Goal: Task Accomplishment & Management: Manage account settings

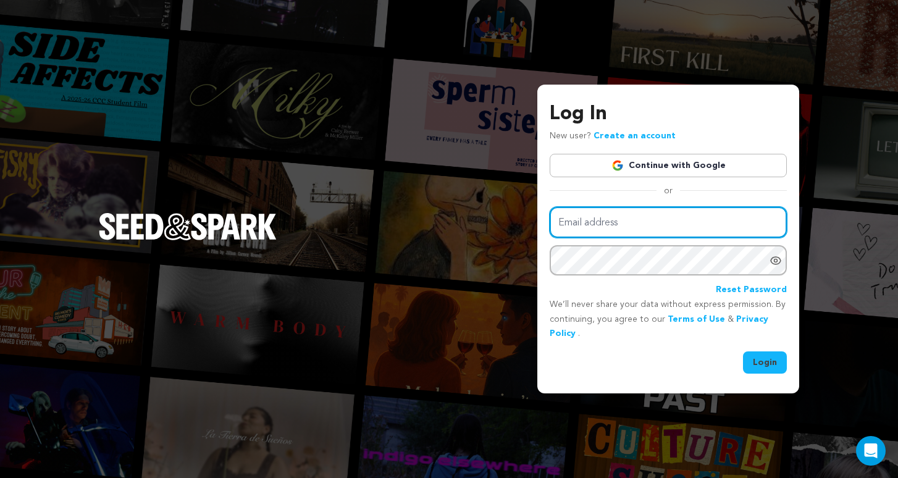
type input "caitybrewer12@gmail.com"
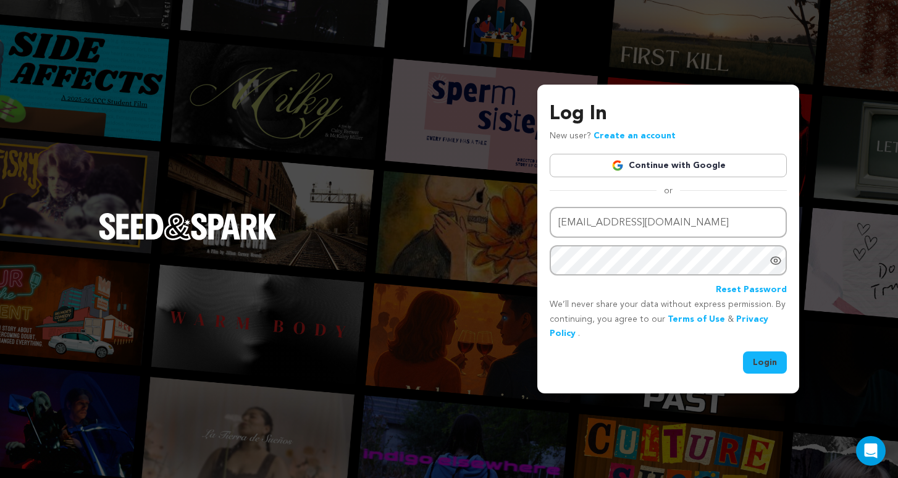
click at [766, 372] on button "Login" at bounding box center [765, 362] width 44 height 22
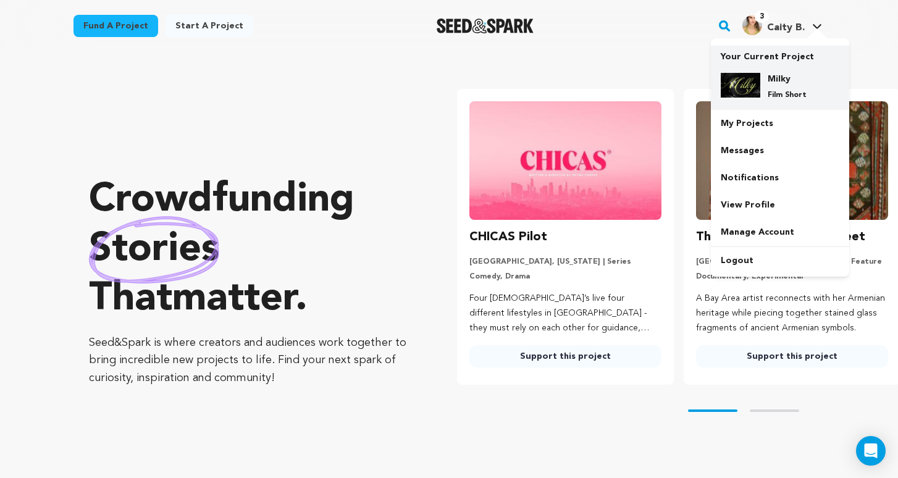
click at [785, 76] on h4 "Milky" at bounding box center [790, 79] width 44 height 12
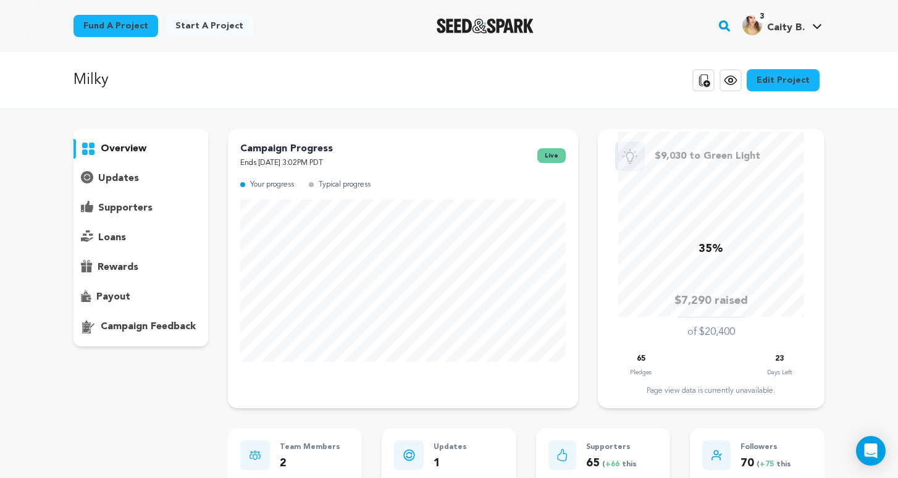
click at [811, 85] on link "Edit Project" at bounding box center [783, 80] width 73 height 22
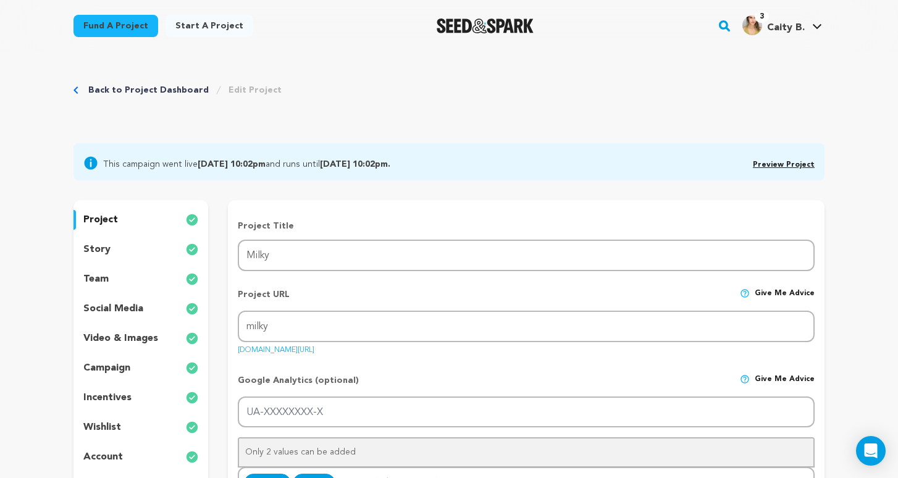
click at [185, 241] on div "story" at bounding box center [140, 250] width 135 height 20
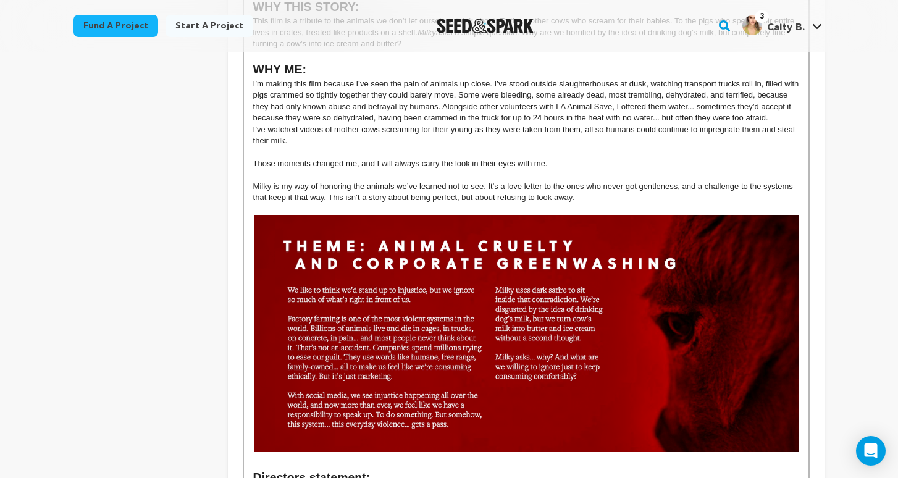
scroll to position [1340, 0]
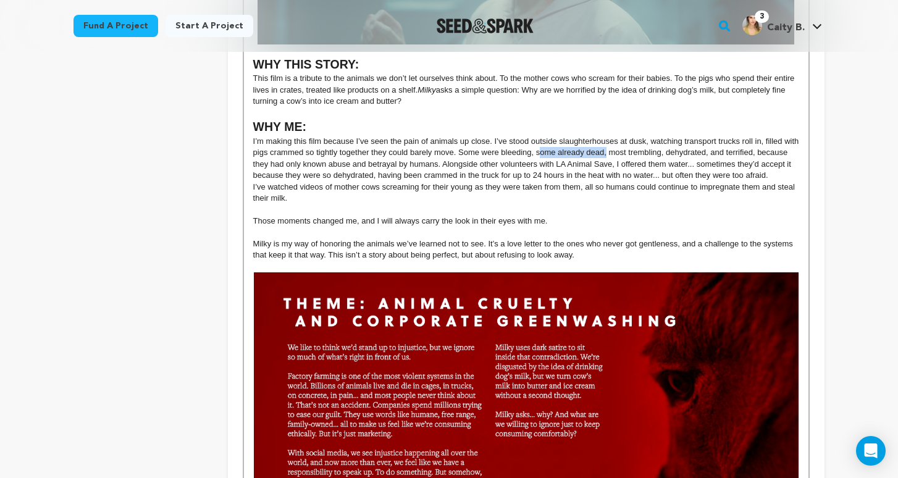
drag, startPoint x: 607, startPoint y: 144, endPoint x: 538, endPoint y: 143, distance: 68.5
click at [538, 143] on p "I’m making this film because I’ve seen the pain of animals up close. I’ve stood…" at bounding box center [526, 159] width 546 height 46
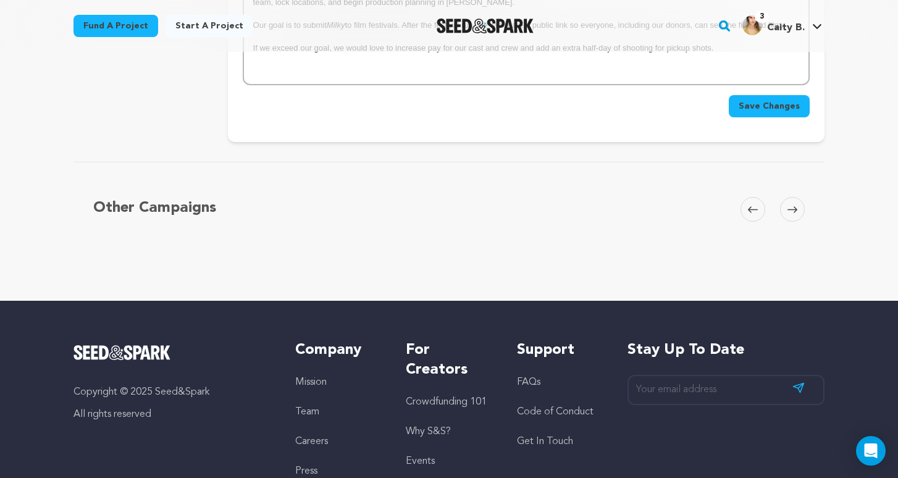
scroll to position [2231, 0]
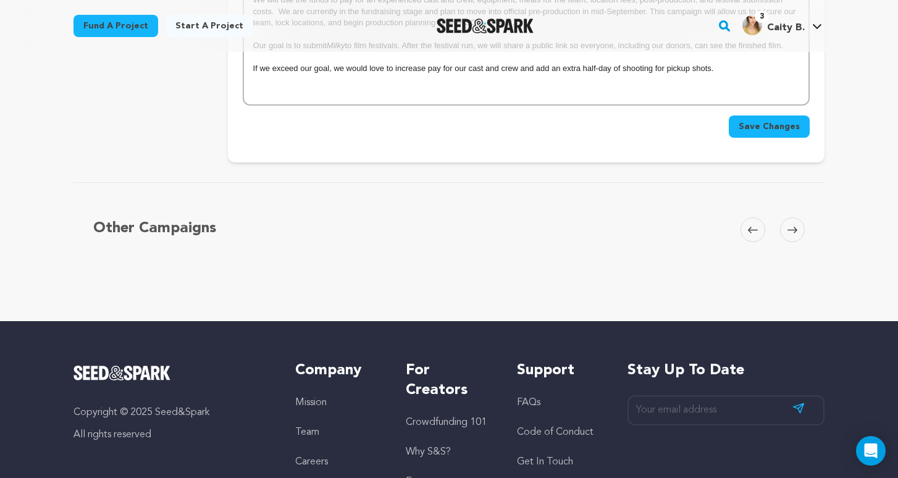
click at [758, 120] on span "Save Changes" at bounding box center [769, 126] width 61 height 12
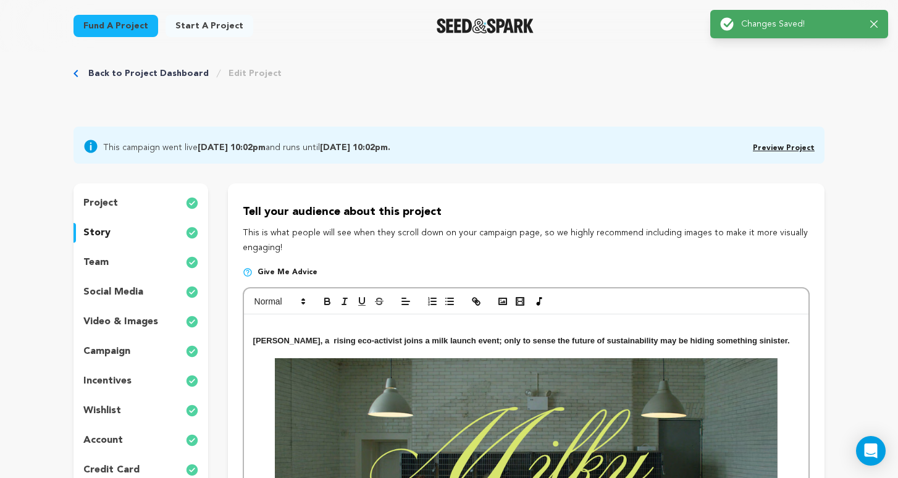
scroll to position [0, 0]
